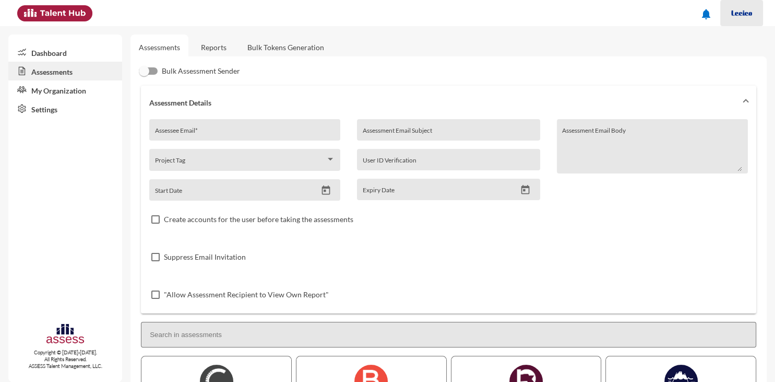
click at [744, 14] on img at bounding box center [742, 13] width 21 height 21
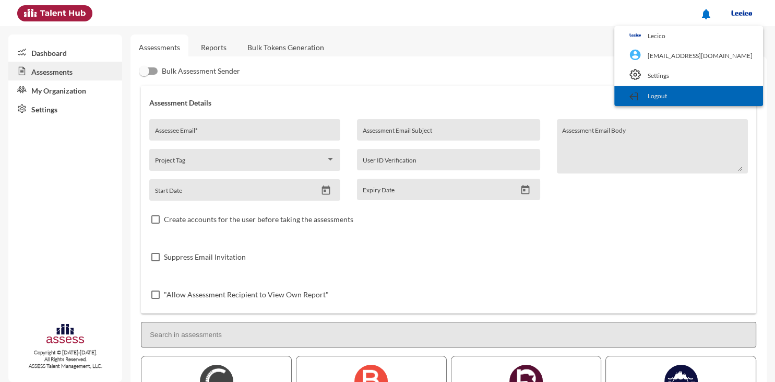
click at [717, 91] on link "Logout" at bounding box center [689, 96] width 138 height 20
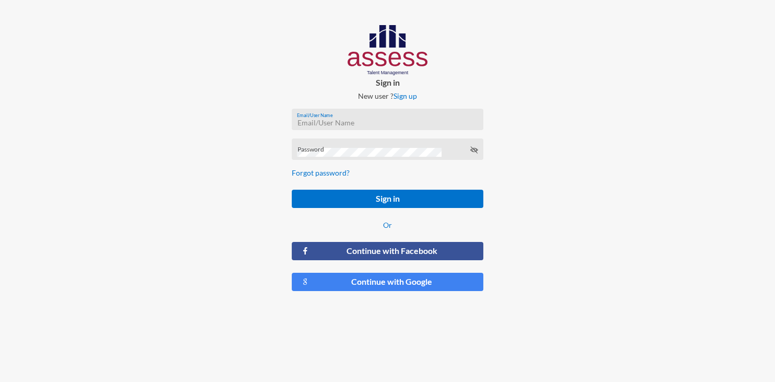
click at [450, 121] on input "Email/User Name" at bounding box center [387, 123] width 181 height 8
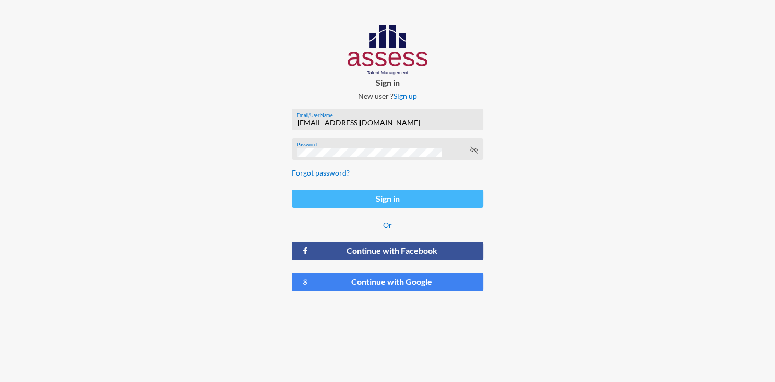
type input "[EMAIL_ADDRESS][DOMAIN_NAME]"
click at [413, 195] on button "Sign in" at bounding box center [388, 199] width 192 height 18
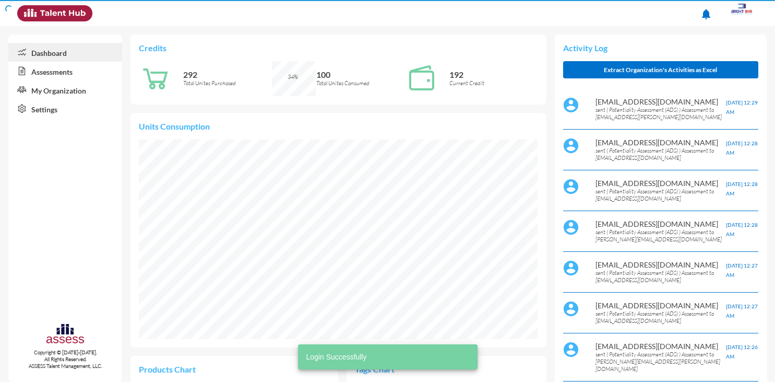
scroll to position [91, 183]
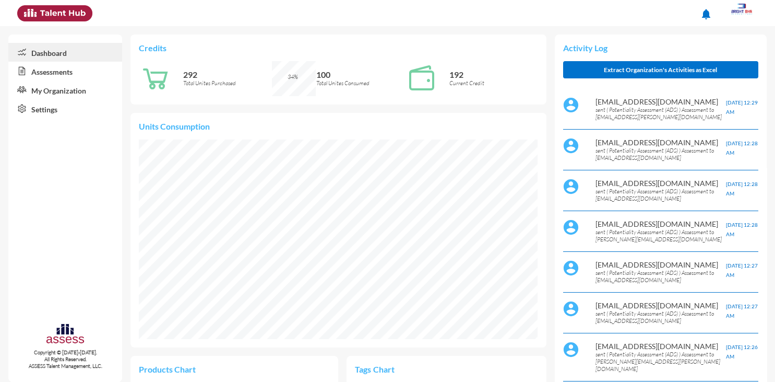
click at [55, 76] on link "Assessments" at bounding box center [65, 71] width 114 height 19
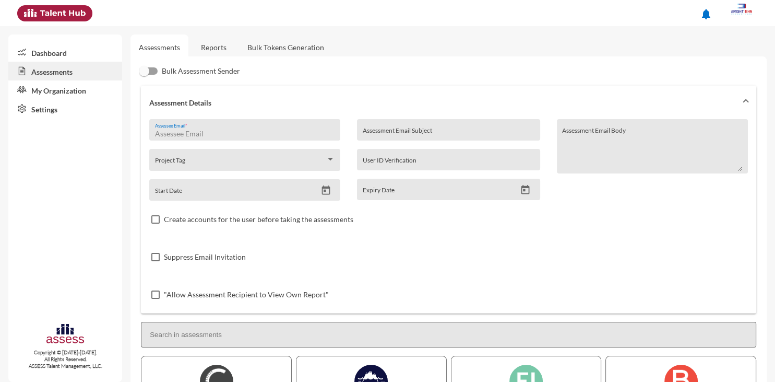
click at [277, 134] on input "Assessee Email *" at bounding box center [245, 133] width 180 height 8
paste input "[EMAIL_ADDRESS][DOMAIN_NAME]"
type input "[EMAIL_ADDRESS][DOMAIN_NAME]"
click at [405, 127] on div "Assessment Email Subject" at bounding box center [449, 133] width 172 height 16
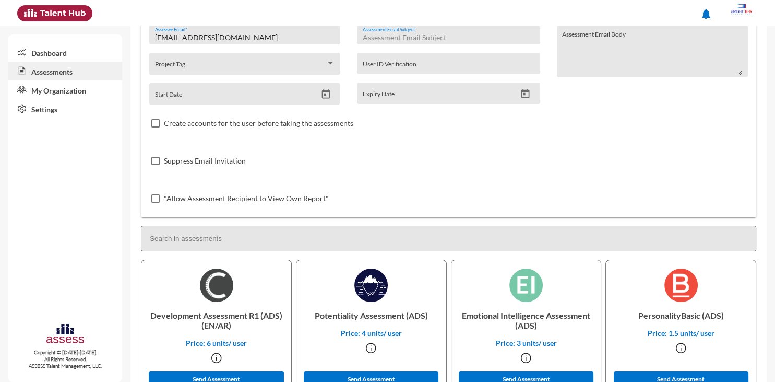
scroll to position [98, 0]
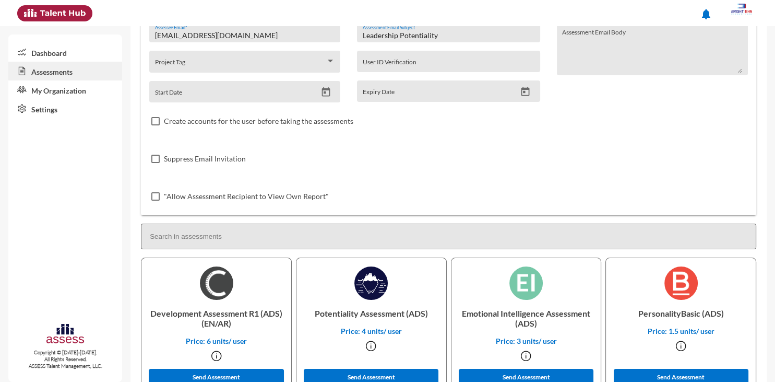
type input "Leadership Potentiality"
click at [327, 92] on icon "Open calendar" at bounding box center [326, 92] width 11 height 11
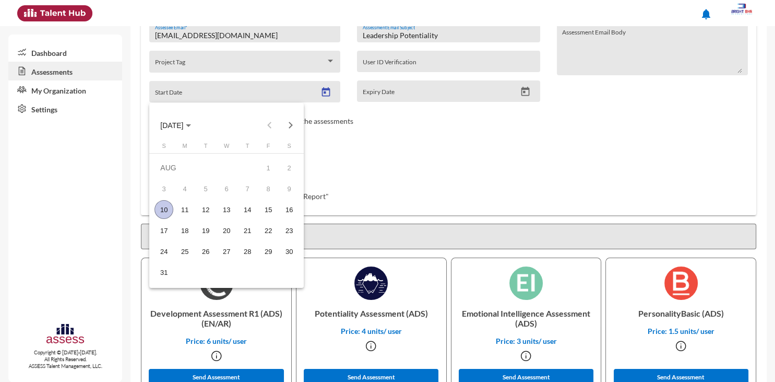
click at [164, 210] on div "10" at bounding box center [164, 209] width 19 height 19
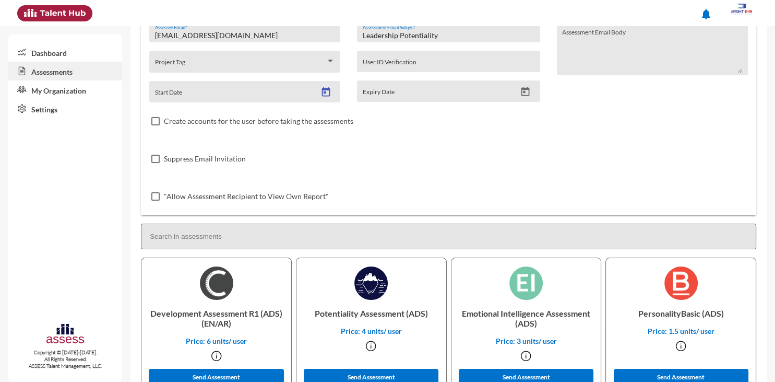
type input "[DATE]"
click at [521, 95] on icon "Open calendar" at bounding box center [525, 91] width 11 height 11
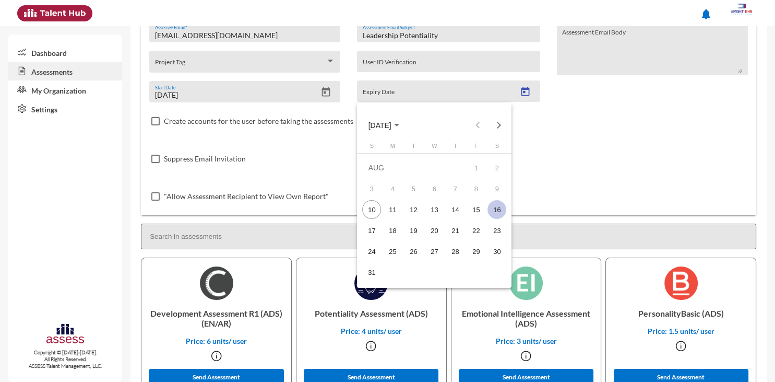
click at [504, 214] on div "16" at bounding box center [497, 209] width 19 height 19
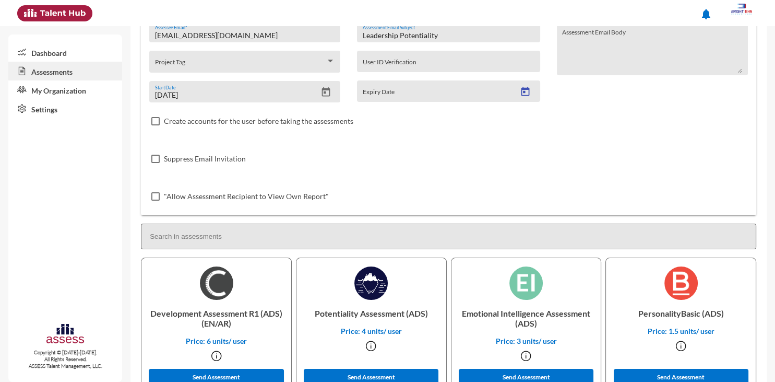
type input "[DATE]"
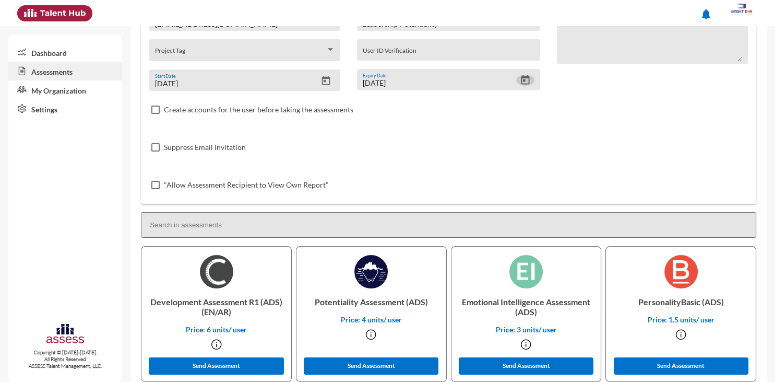
scroll to position [119, 0]
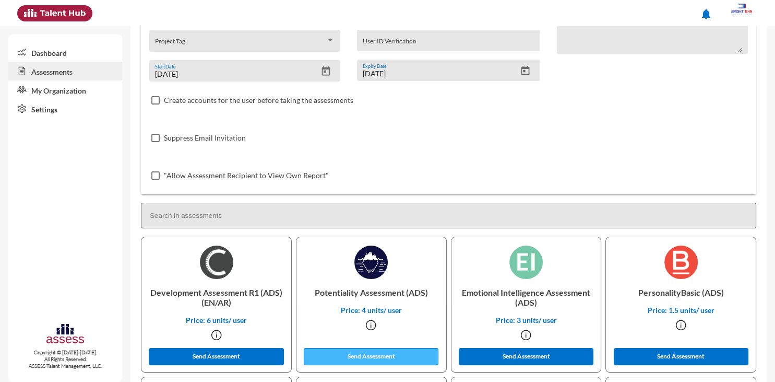
click at [400, 358] on button "Send Assessment" at bounding box center [371, 356] width 135 height 17
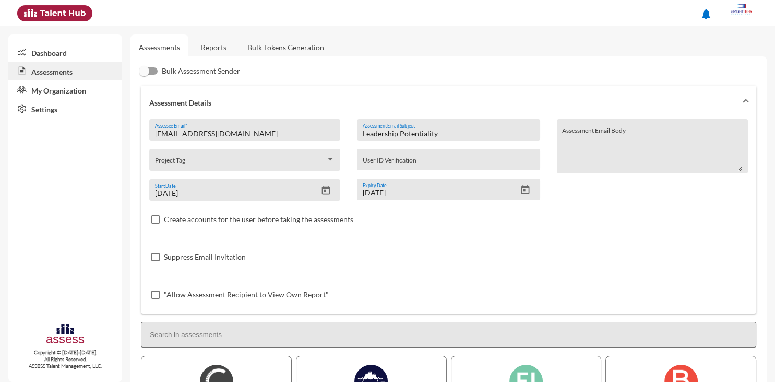
click at [277, 135] on input "[EMAIL_ADDRESS][DOMAIN_NAME]" at bounding box center [245, 133] width 180 height 8
paste input "Hamadakareem1988"
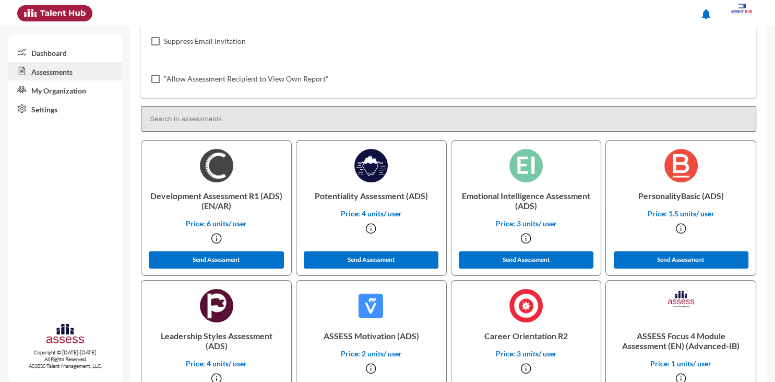
scroll to position [228, 0]
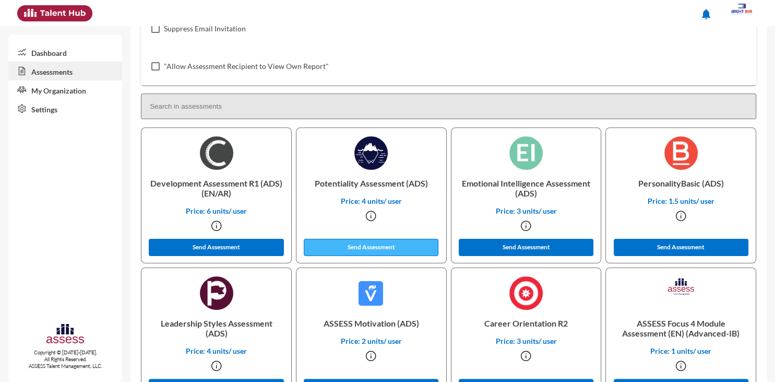
click at [419, 244] on button "Send Assessment" at bounding box center [371, 247] width 135 height 17
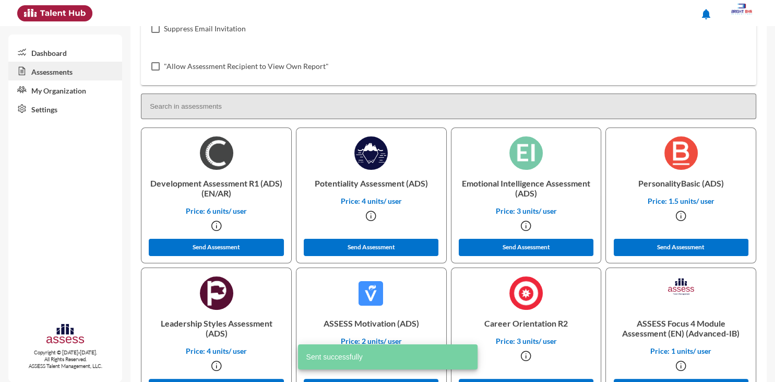
scroll to position [0, 0]
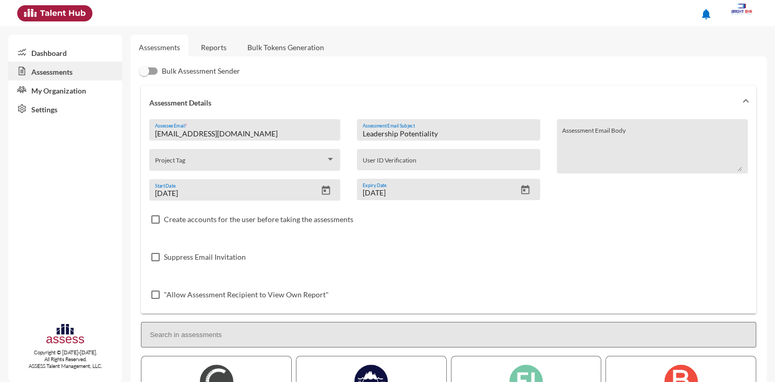
click at [266, 132] on input "[EMAIL_ADDRESS][DOMAIN_NAME]" at bounding box center [245, 133] width 180 height 8
paste input "eldalgamonyahmed"
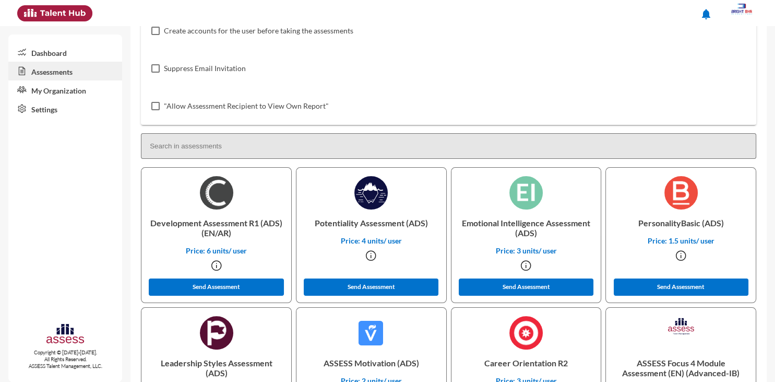
scroll to position [201, 0]
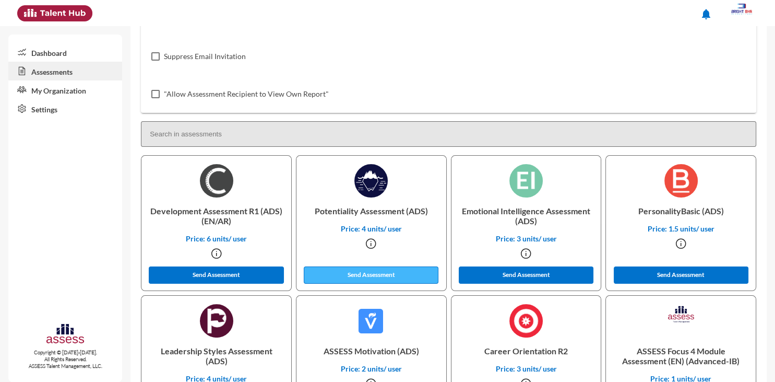
type input "[EMAIL_ADDRESS][DOMAIN_NAME]"
click at [388, 275] on button "Send Assessment" at bounding box center [371, 274] width 135 height 17
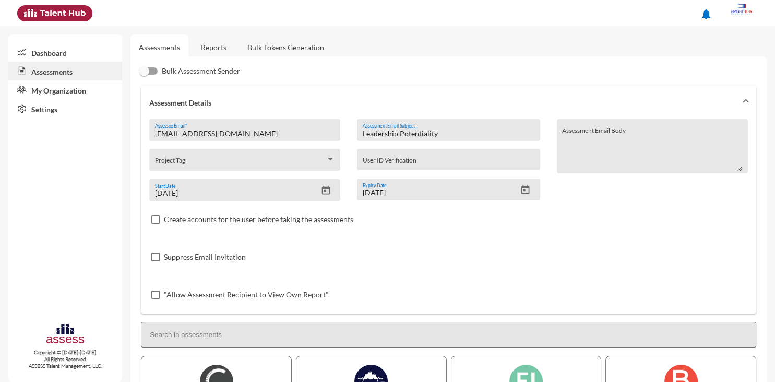
click at [65, 52] on link "Dashboard" at bounding box center [65, 52] width 114 height 19
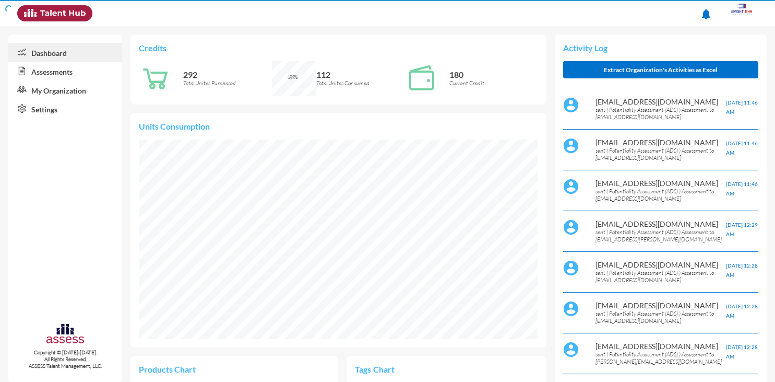
scroll to position [91, 183]
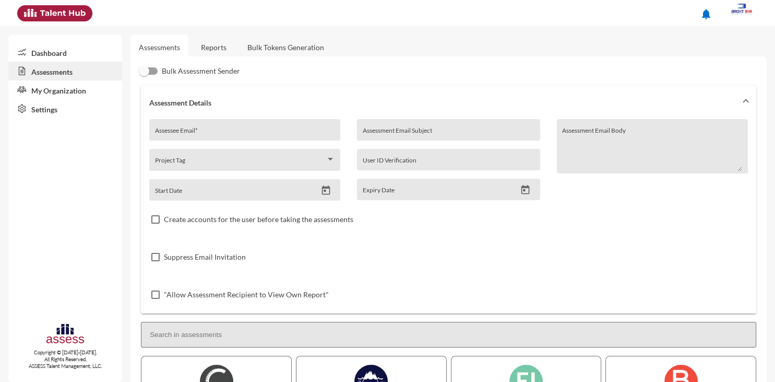
click at [213, 51] on link "Reports" at bounding box center [214, 47] width 42 height 26
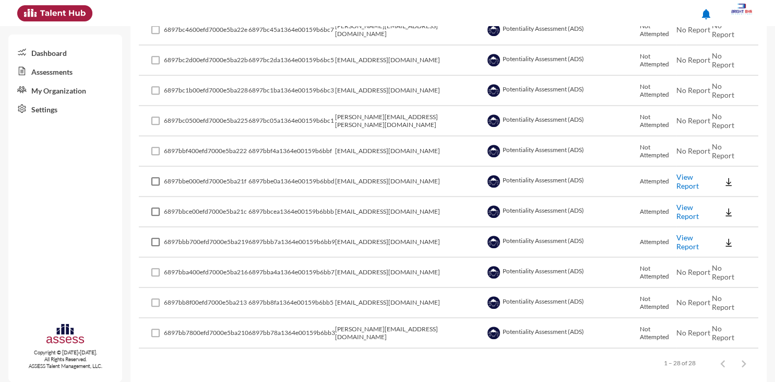
scroll to position [744, 0]
